Goal: Information Seeking & Learning: Learn about a topic

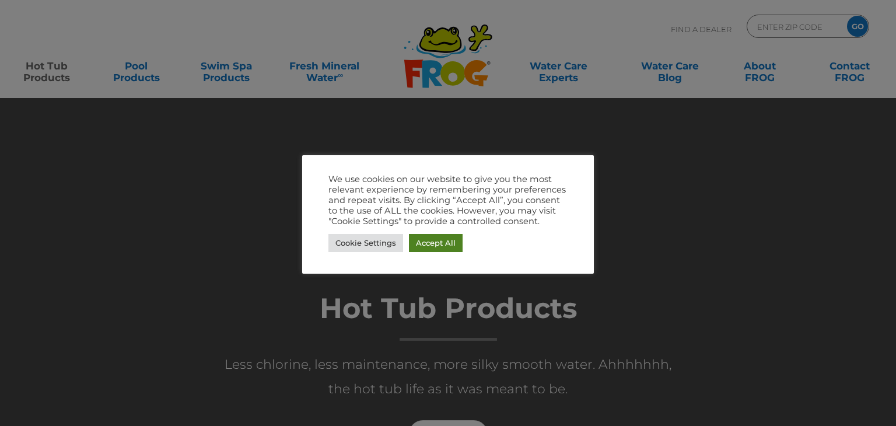
click at [436, 243] on link "Accept All" at bounding box center [436, 243] width 54 height 18
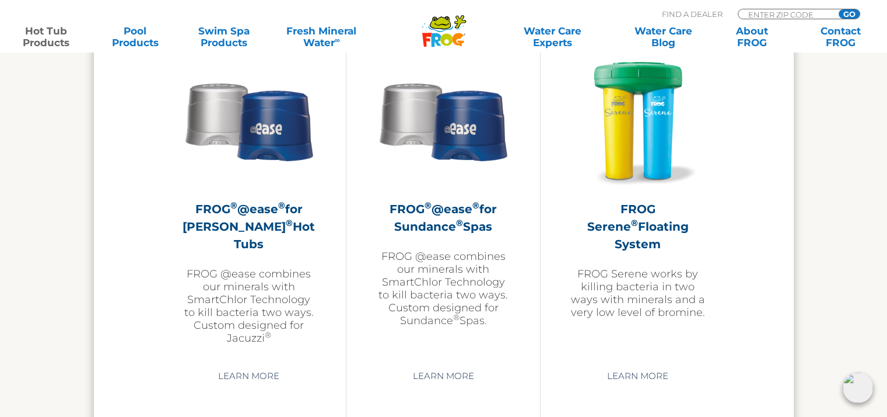
scroll to position [2100, 0]
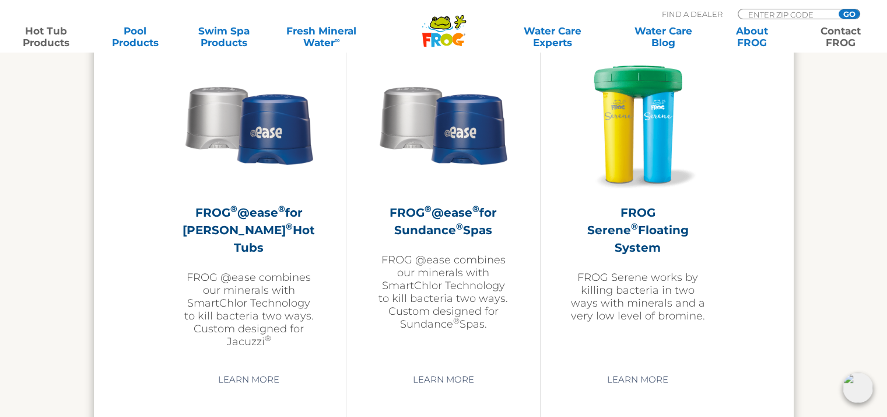
click at [841, 43] on link "Contact FROG" at bounding box center [841, 36] width 69 height 23
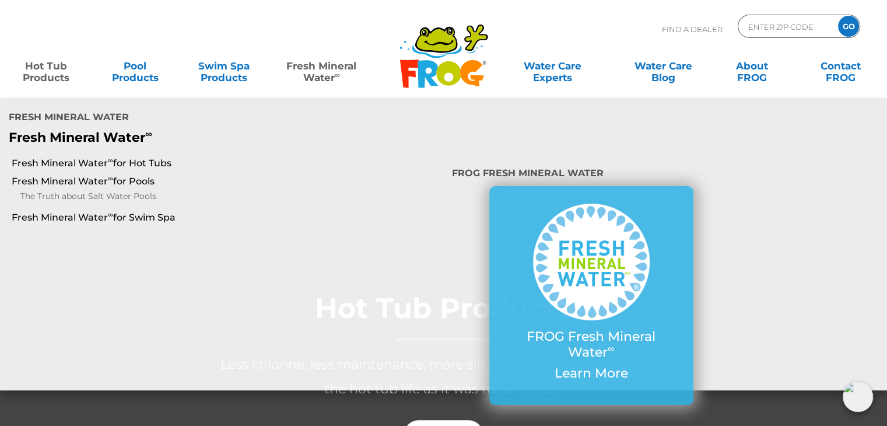
click at [326, 78] on link "Fresh Mineral Water ∞" at bounding box center [321, 65] width 86 height 23
click at [86, 157] on link "Fresh Mineral Water ∞ for Hot Tubs" at bounding box center [154, 163] width 284 height 13
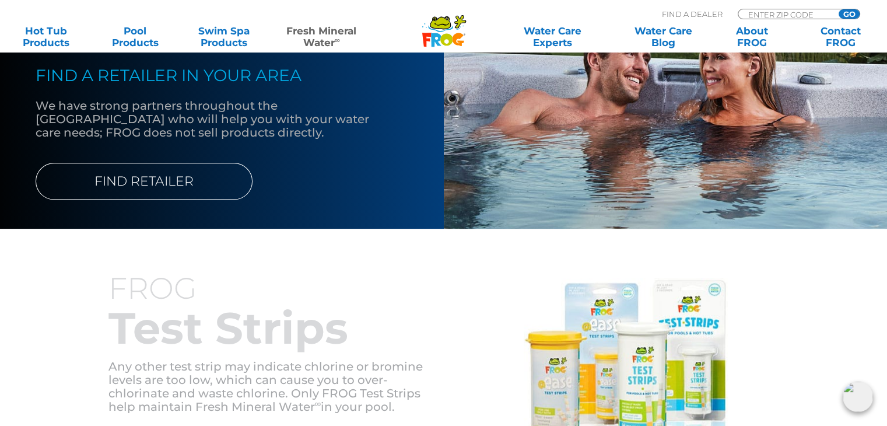
scroll to position [1167, 0]
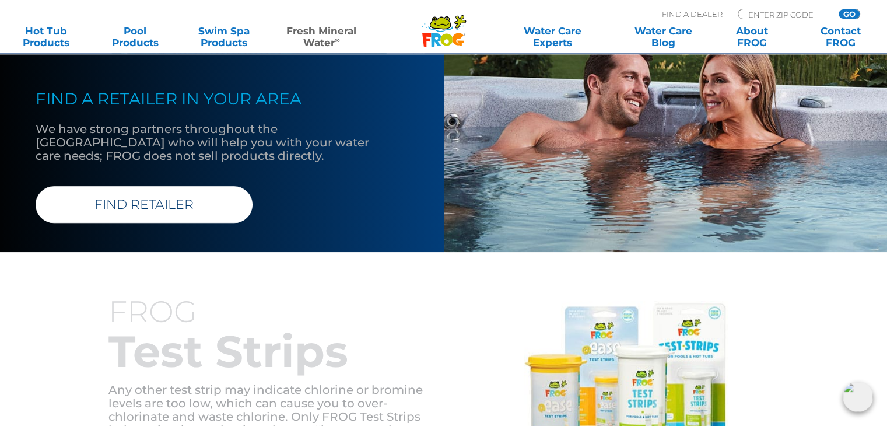
click at [162, 213] on link "FIND RETAILER" at bounding box center [144, 204] width 217 height 37
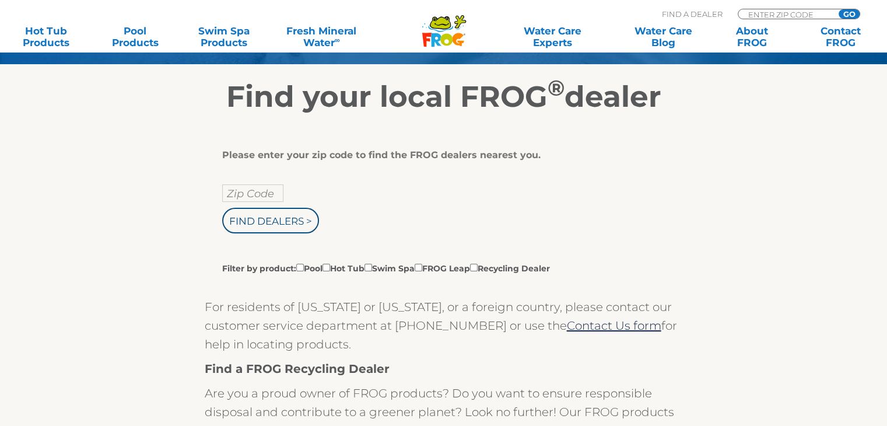
scroll to position [175, 0]
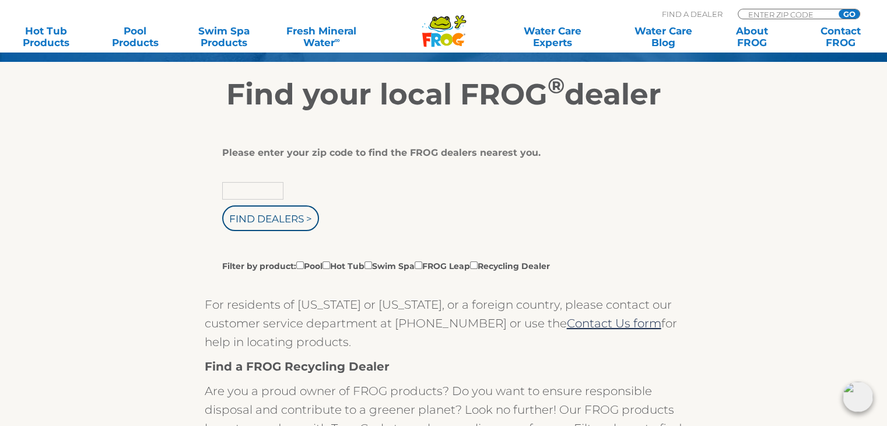
click at [239, 190] on input "text" at bounding box center [252, 191] width 61 height 18
type input "44857"
click at [258, 211] on input "Find Dealers >" at bounding box center [270, 218] width 97 height 26
click at [330, 267] on input "Filter by product: Pool Hot Tub Swim Spa FROG Leap Recycling Dealer" at bounding box center [327, 265] width 8 height 8
checkbox input "true"
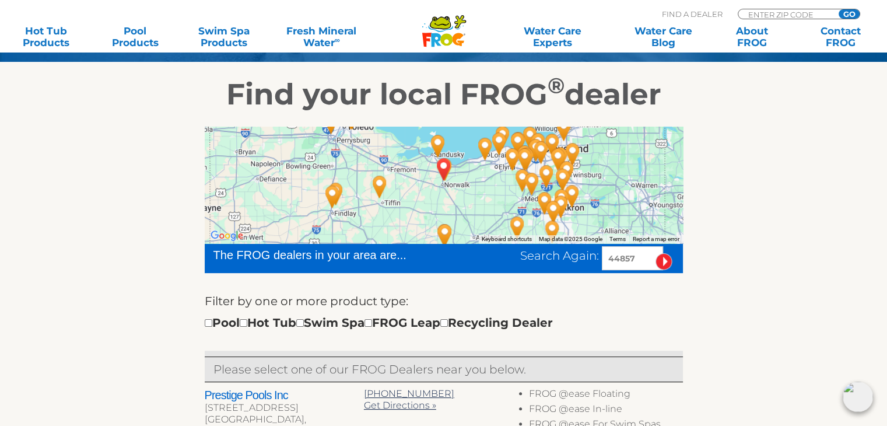
scroll to position [233, 0]
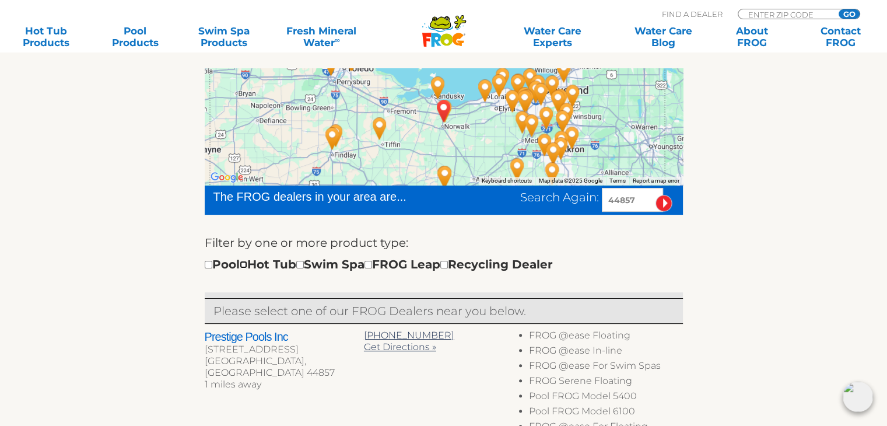
click at [247, 264] on input "checkbox" at bounding box center [244, 265] width 8 height 8
checkbox input "true"
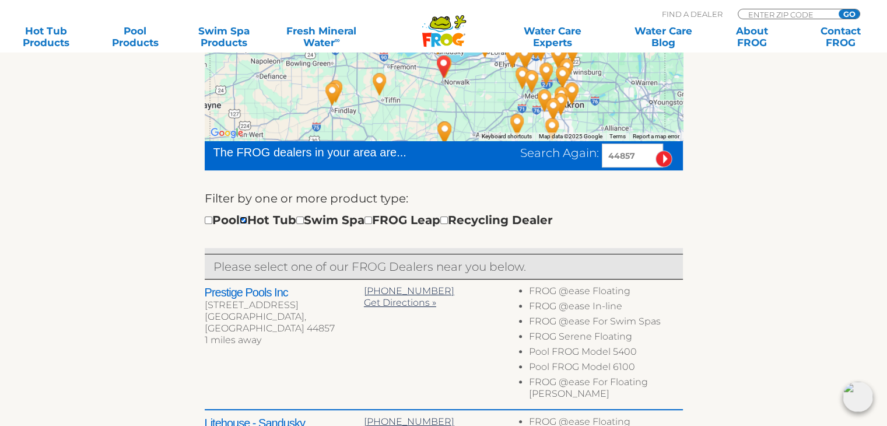
scroll to position [350, 0]
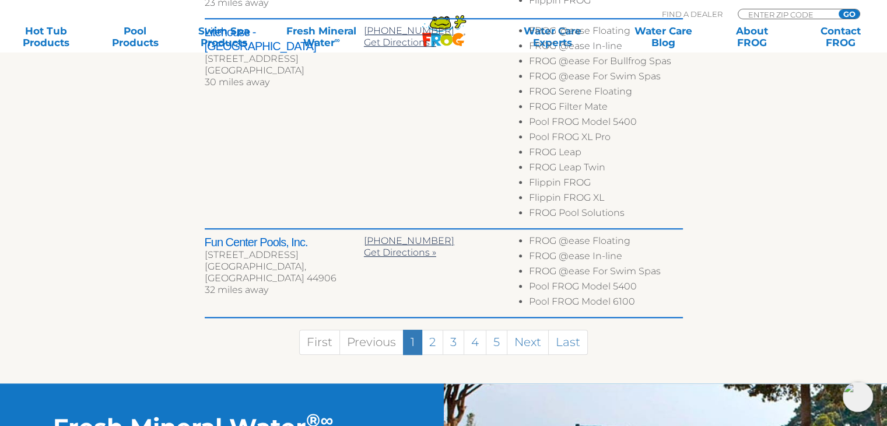
scroll to position [943, 0]
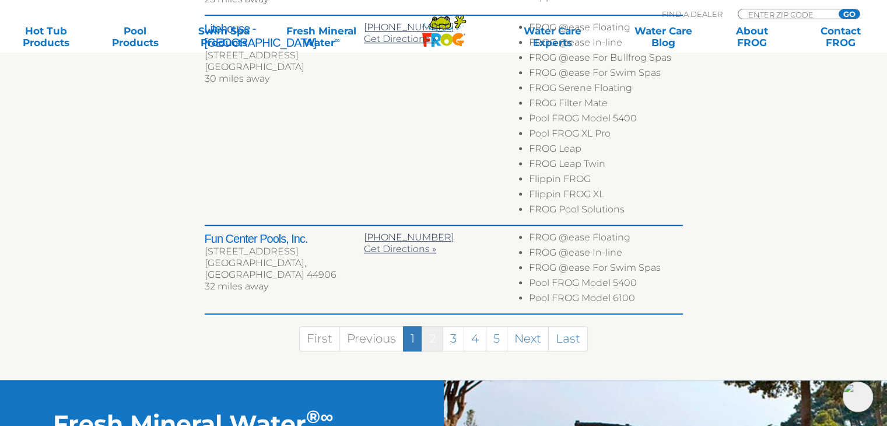
click at [432, 326] on link "2" at bounding box center [433, 338] width 22 height 25
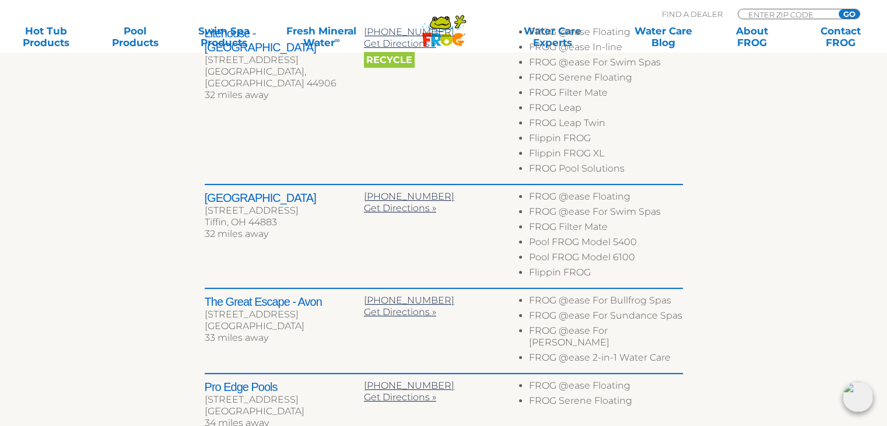
scroll to position [595, 0]
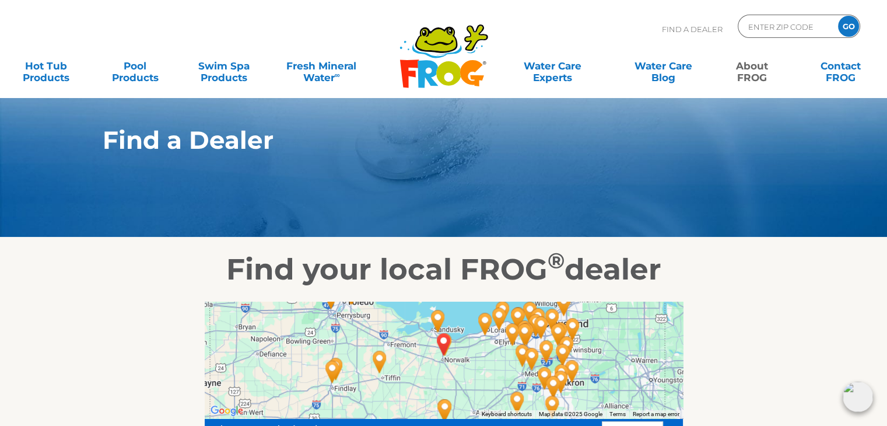
click at [754, 76] on link "About FROG" at bounding box center [752, 65] width 69 height 23
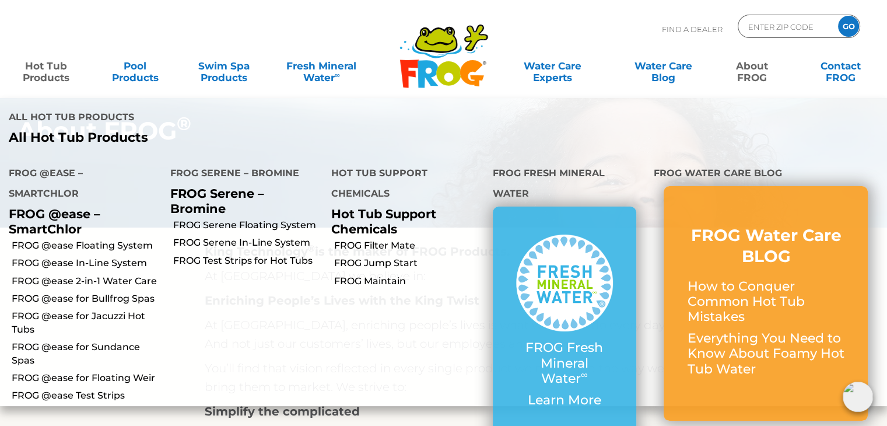
click at [40, 73] on link "Hot Tub Products" at bounding box center [46, 65] width 69 height 23
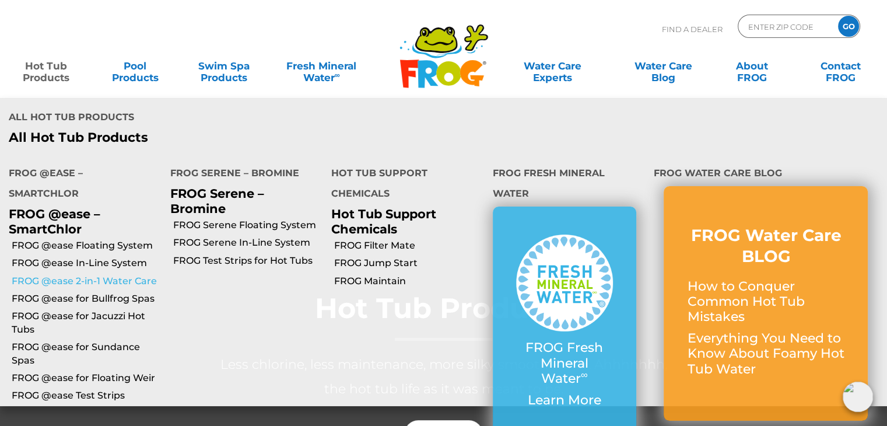
click at [87, 275] on link "FROG @ease 2-in-1 Water Care" at bounding box center [87, 281] width 150 height 13
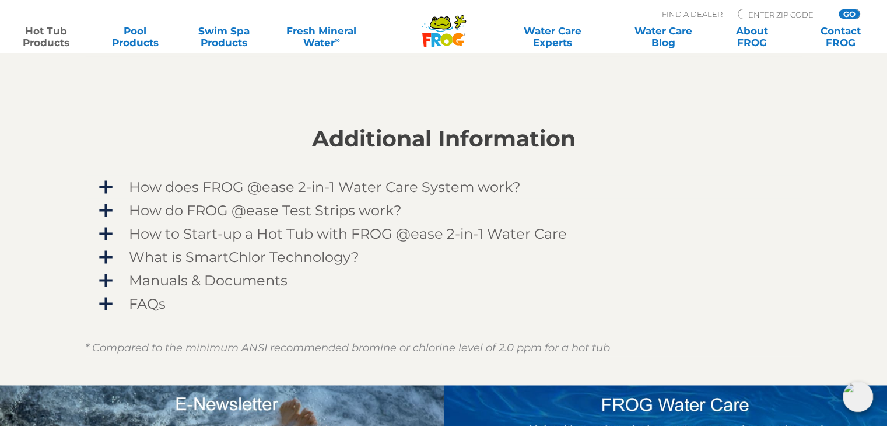
scroll to position [933, 0]
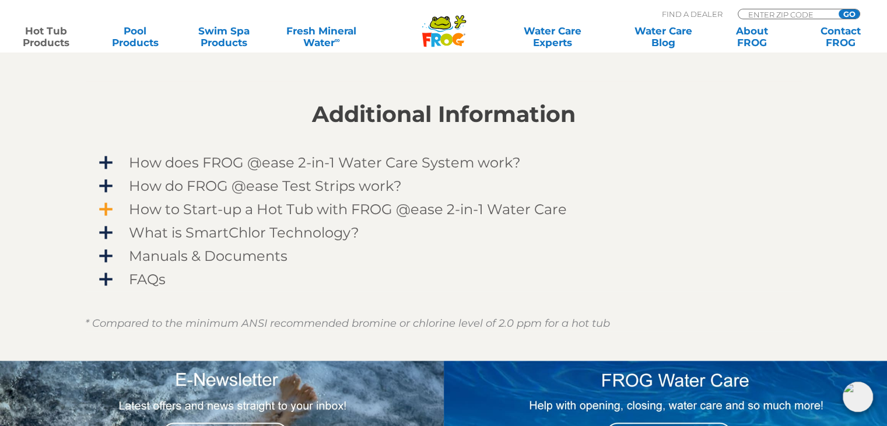
click at [112, 207] on span "How to Start-up a Hot Tub with FROG @ease 2-in-1 Water Care" at bounding box center [451, 209] width 679 height 16
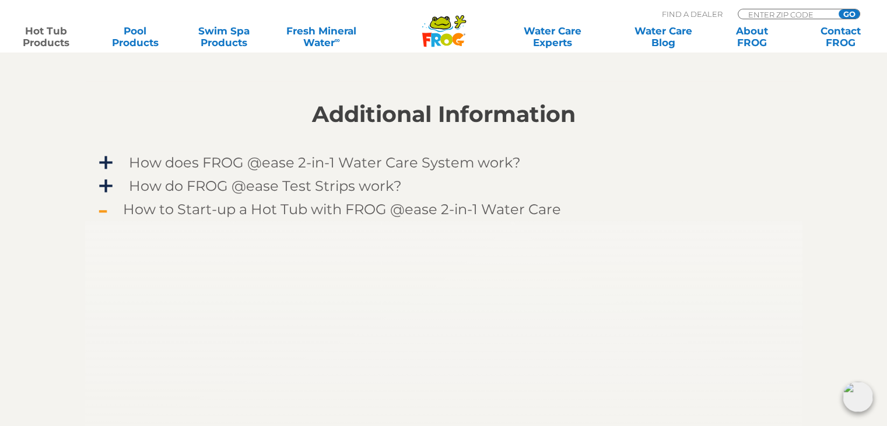
click at [108, 207] on link "How to Start-up a Hot Tub with FROG @ease 2-in-1 Water Care" at bounding box center [444, 209] width 718 height 24
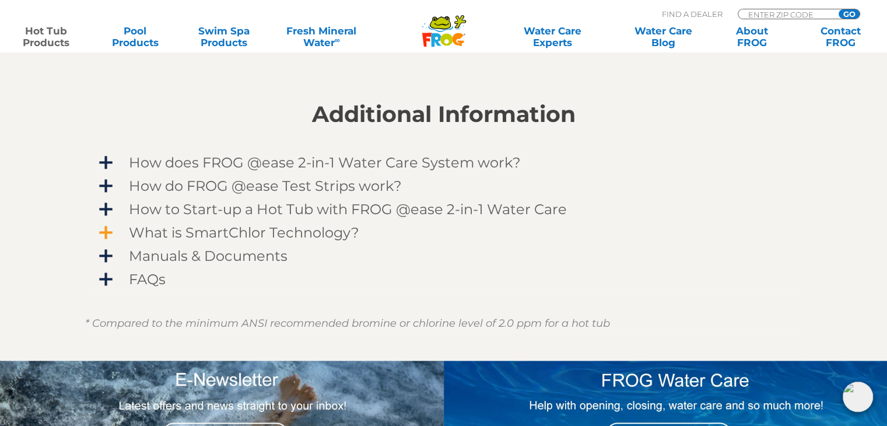
click at [112, 233] on span "What is SmartChlor Technology?" at bounding box center [451, 233] width 679 height 16
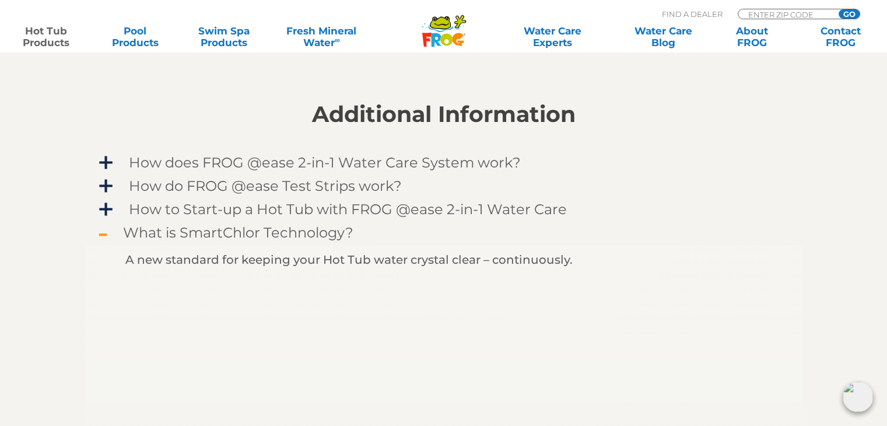
click at [112, 233] on span "What is SmartChlor Technology?" at bounding box center [451, 233] width 679 height 16
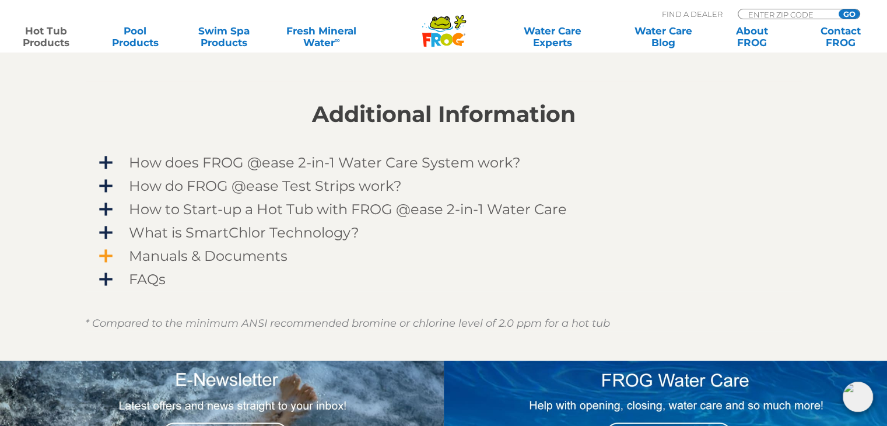
click at [112, 253] on span "Manuals & Documents" at bounding box center [451, 256] width 679 height 16
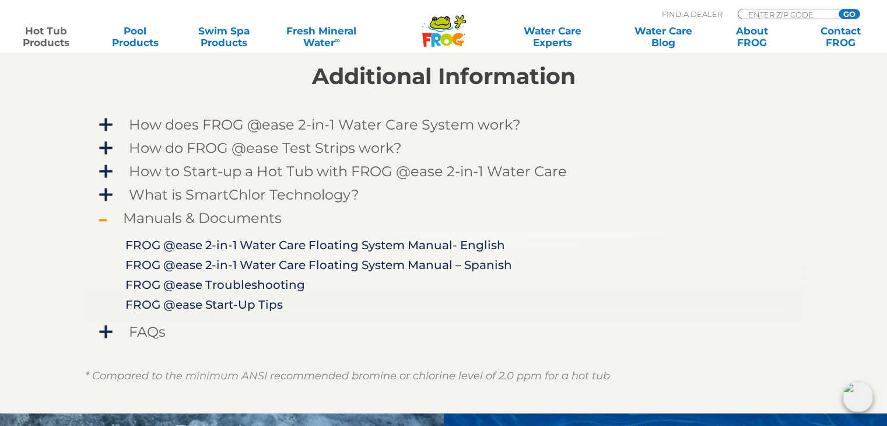
scroll to position [992, 0]
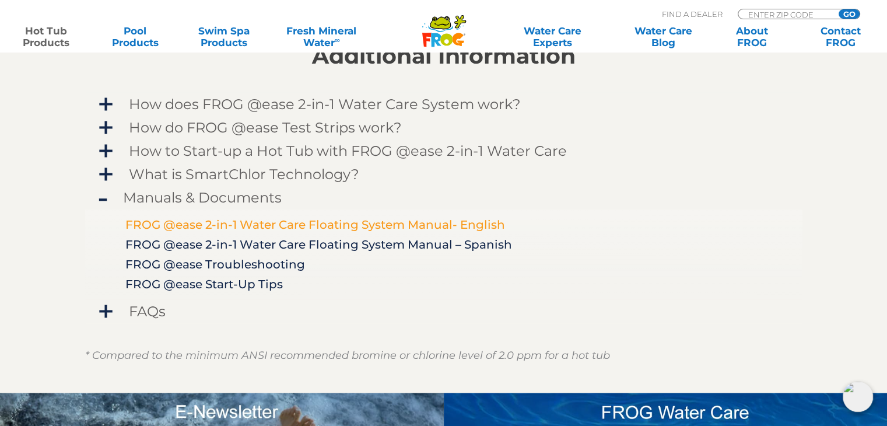
click at [369, 221] on link "FROG @ease 2-in-1 Water Care Floating System Manual- English" at bounding box center [315, 225] width 380 height 14
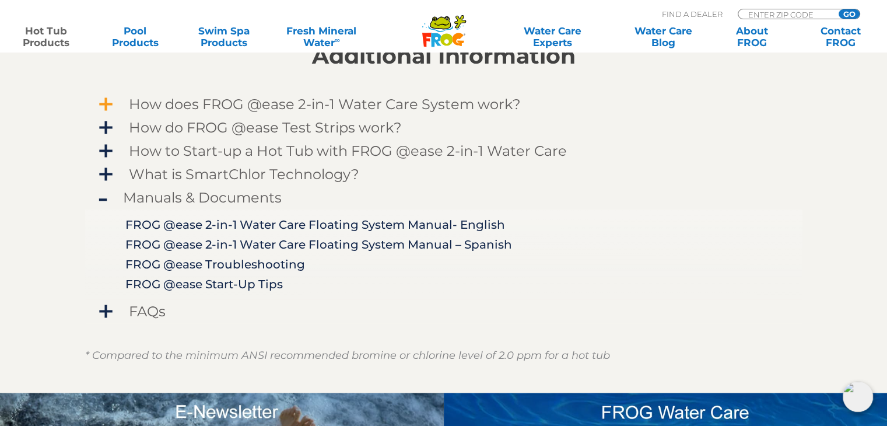
click at [236, 105] on span "How does FROG @ease 2-in-1 Water Care System work?" at bounding box center [451, 104] width 679 height 16
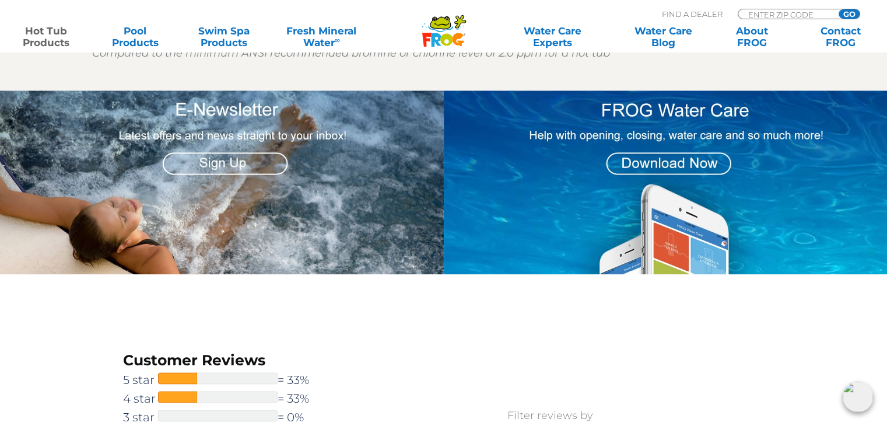
scroll to position [1342, 0]
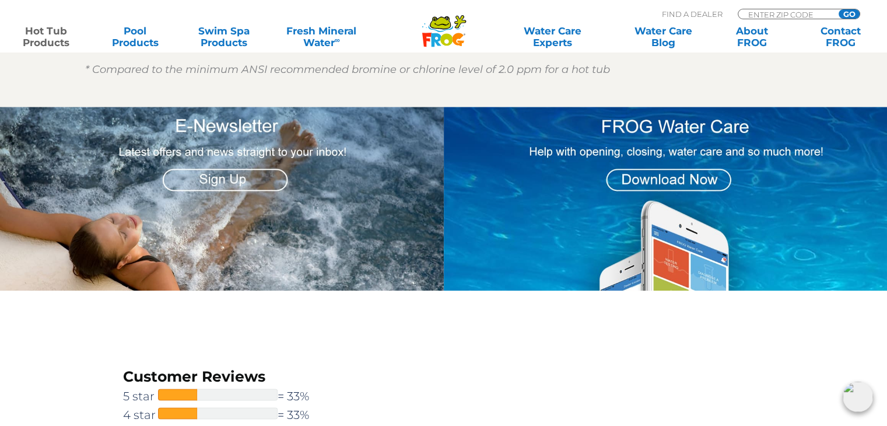
click at [821, 180] on img at bounding box center [666, 199] width 444 height 184
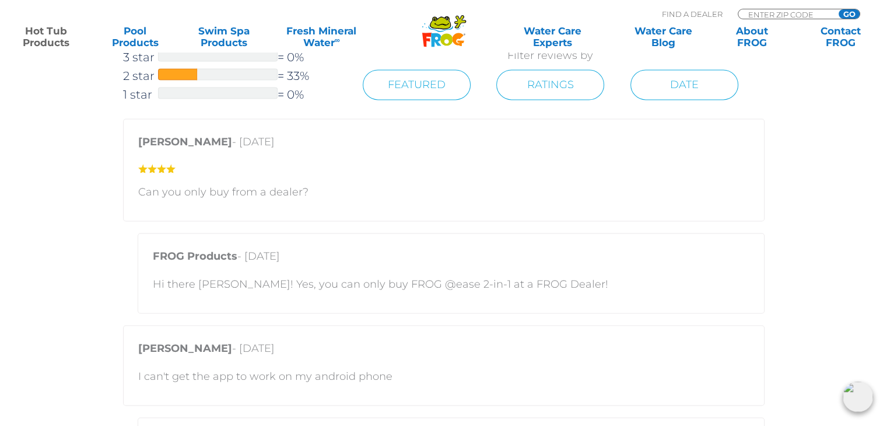
scroll to position [1750, 0]
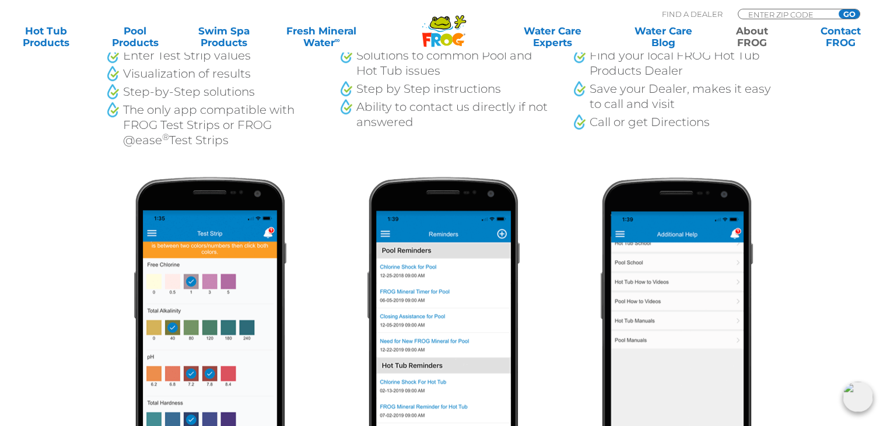
scroll to position [712, 0]
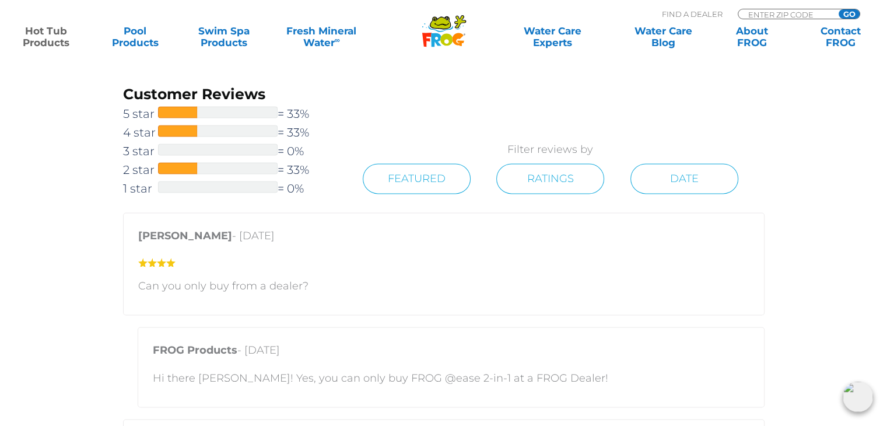
scroll to position [1400, 0]
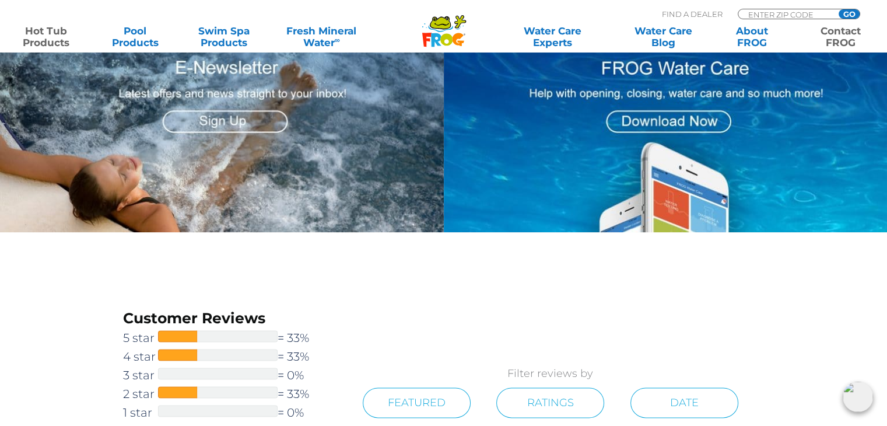
click at [847, 43] on link "Contact FROG" at bounding box center [841, 36] width 69 height 23
